Goal: Task Accomplishment & Management: Use online tool/utility

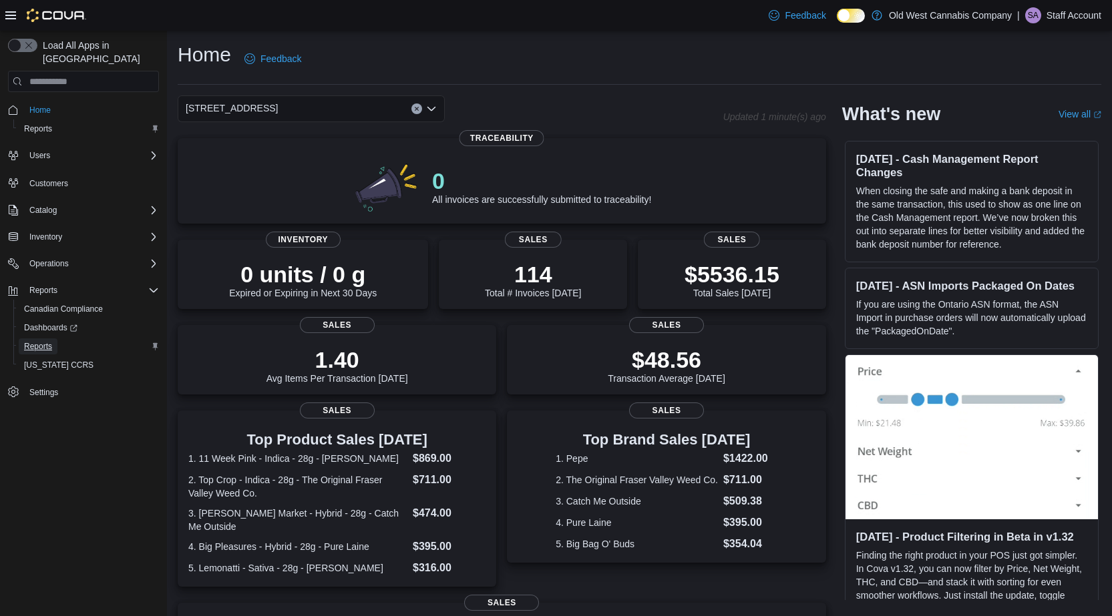
click at [51, 341] on span "Reports" at bounding box center [38, 346] width 28 height 11
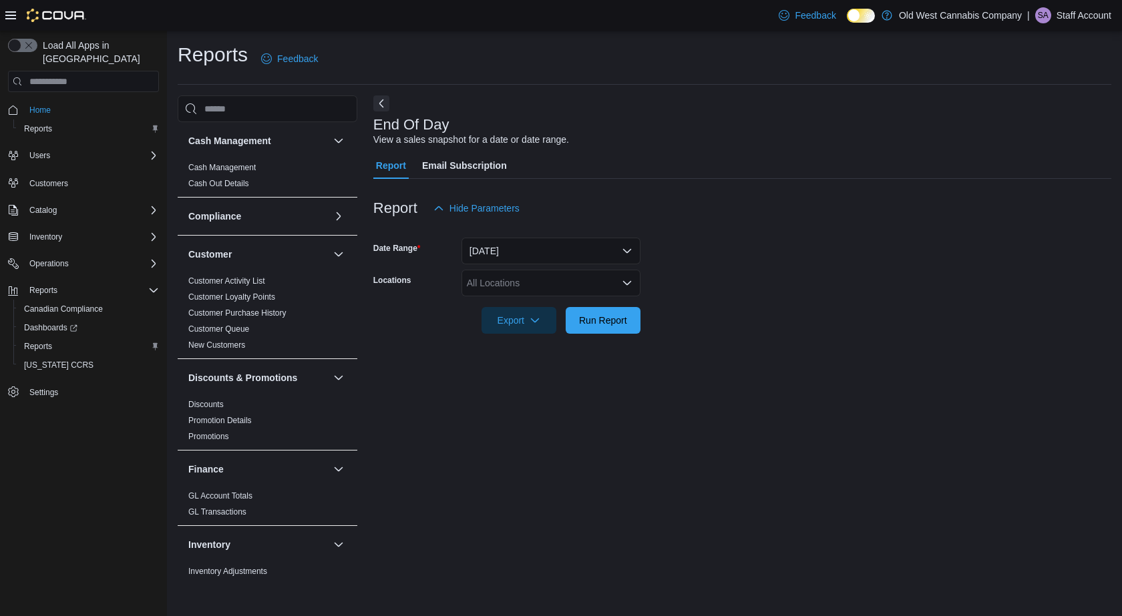
click at [490, 291] on div "All Locations" at bounding box center [550, 283] width 179 height 27
click at [549, 320] on span "[STREET_ADDRESS]" at bounding box center [536, 324] width 92 height 13
click at [626, 326] on span "Run Report" at bounding box center [603, 319] width 48 height 13
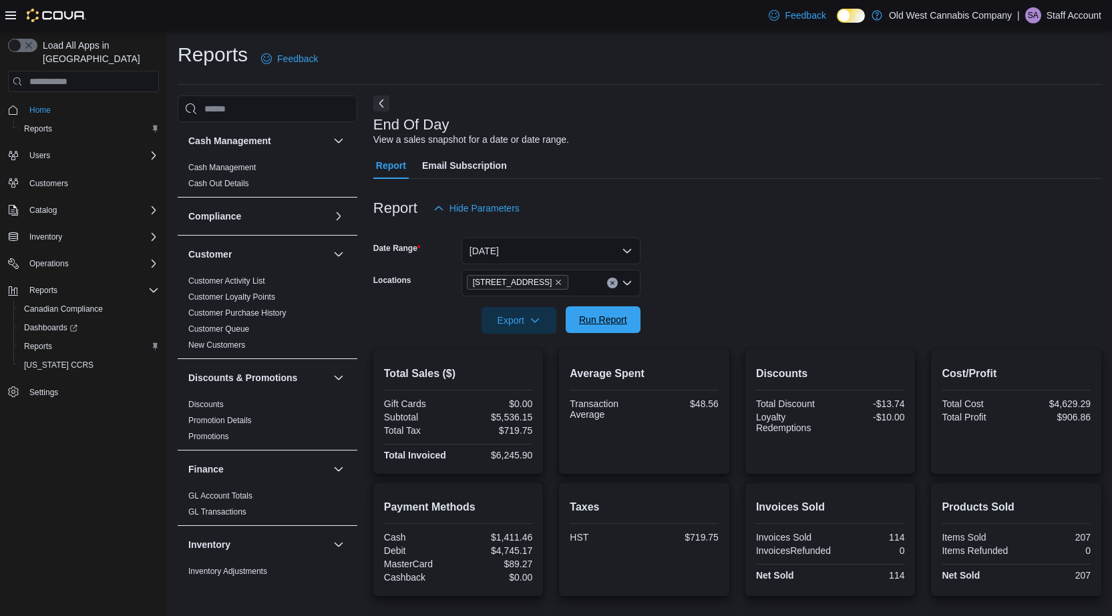
click at [627, 324] on span "Run Report" at bounding box center [602, 319] width 59 height 27
click at [513, 326] on span "Export" at bounding box center [518, 319] width 59 height 27
click at [503, 375] on span "Export to Pdf" at bounding box center [521, 374] width 60 height 11
